Goal: Transaction & Acquisition: Book appointment/travel/reservation

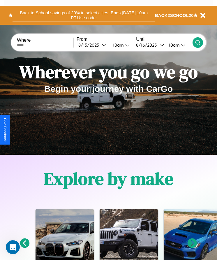
click at [83, 15] on button "Back to School savings of 20% in select cities! Ends [DATE] 10am PT. Use code:" at bounding box center [84, 15] width 142 height 13
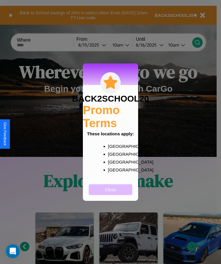
click at [111, 193] on button "Close" at bounding box center [111, 189] width 44 height 11
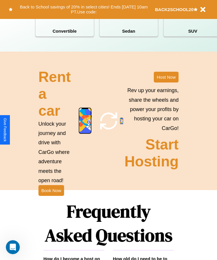
scroll to position [759, 0]
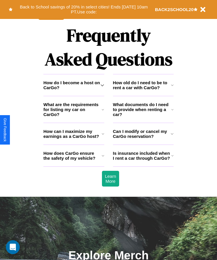
click at [103, 158] on icon at bounding box center [103, 155] width 3 height 5
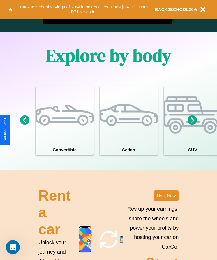
scroll to position [444, 0]
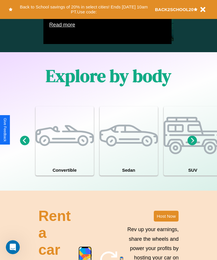
click at [192, 145] on icon at bounding box center [192, 141] width 10 height 10
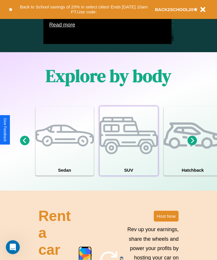
click at [128, 149] on div at bounding box center [128, 135] width 58 height 58
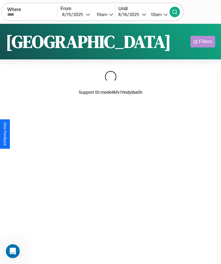
click at [203, 42] on div "Filters" at bounding box center [205, 42] width 13 height 6
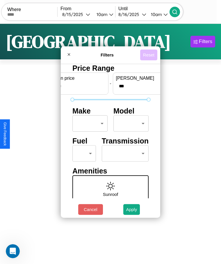
click at [149, 55] on button "Reset" at bounding box center [148, 54] width 17 height 11
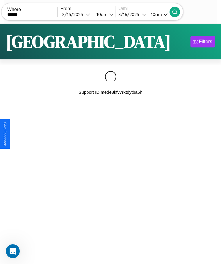
type input "******"
click at [178, 12] on icon at bounding box center [175, 12] width 6 height 6
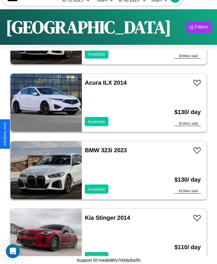
scroll to position [3649, 0]
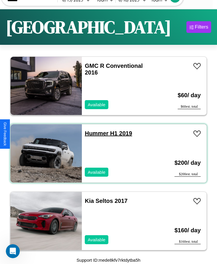
click at [95, 133] on link "Hummer H1 2019" at bounding box center [108, 133] width 47 height 6
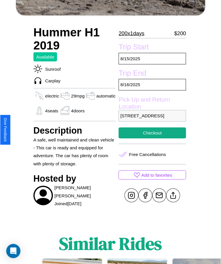
scroll to position [198, 0]
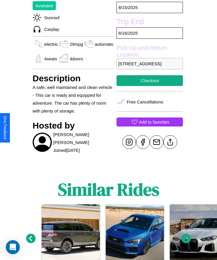
click at [148, 126] on p "Add to favorites" at bounding box center [154, 122] width 30 height 8
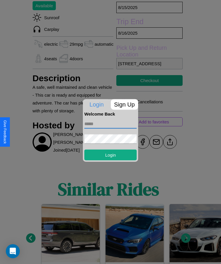
click at [111, 124] on input "text" at bounding box center [110, 123] width 52 height 9
type input "**********"
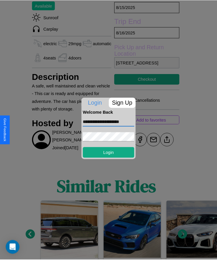
scroll to position [0, 0]
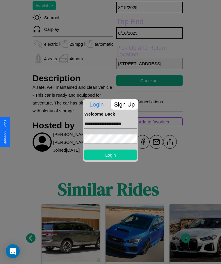
click at [111, 154] on button "Login" at bounding box center [110, 154] width 52 height 11
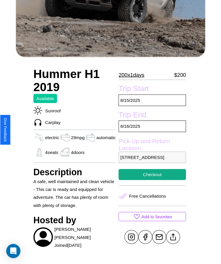
scroll to position [76, 0]
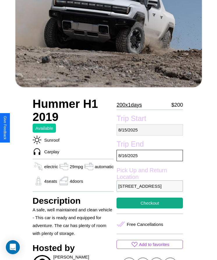
click at [148, 129] on p "[DATE]" at bounding box center [149, 129] width 66 height 11
select select "*"
select select "****"
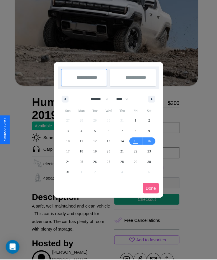
scroll to position [0, 0]
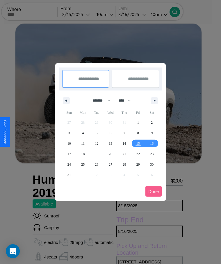
click at [84, 14] on div at bounding box center [110, 132] width 221 height 264
